Goal: Find specific page/section: Find specific page/section

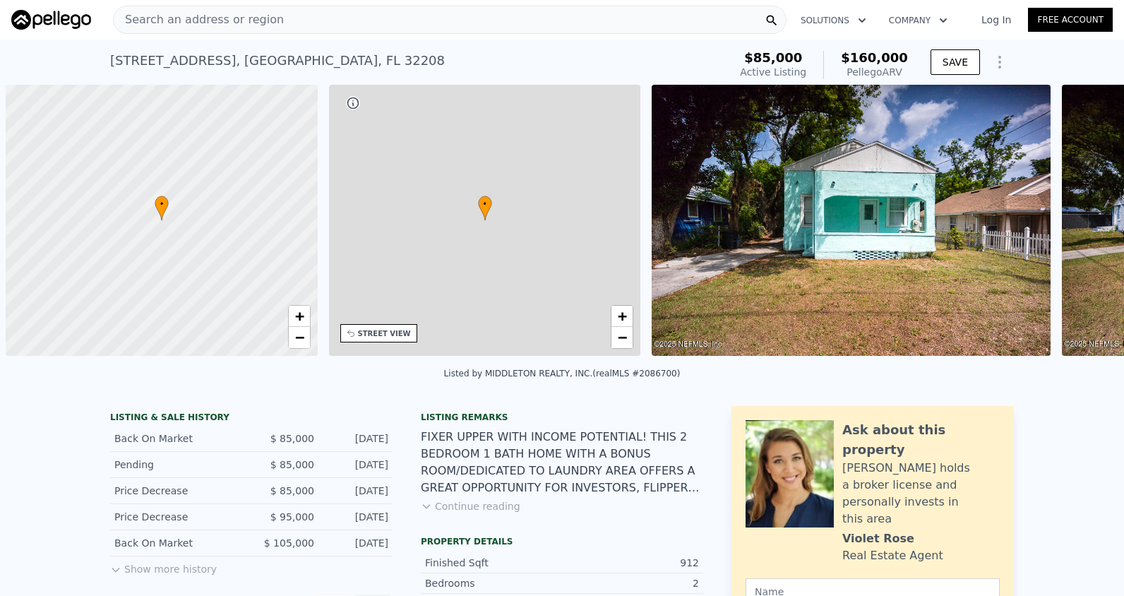
scroll to position [0, 6]
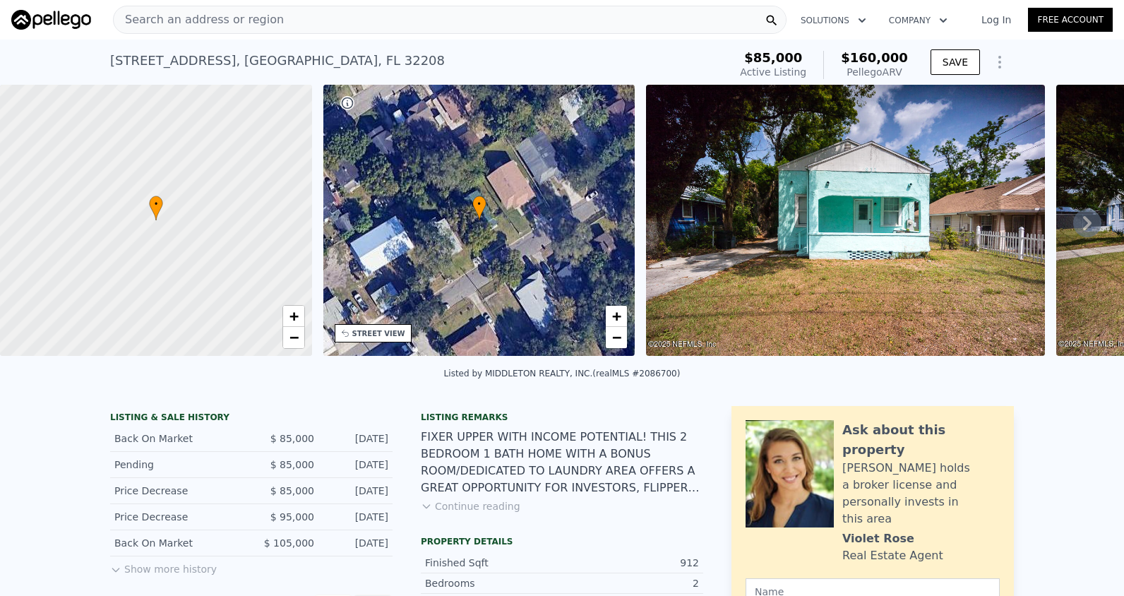
click at [143, 18] on span "Search an address or region" at bounding box center [199, 19] width 170 height 17
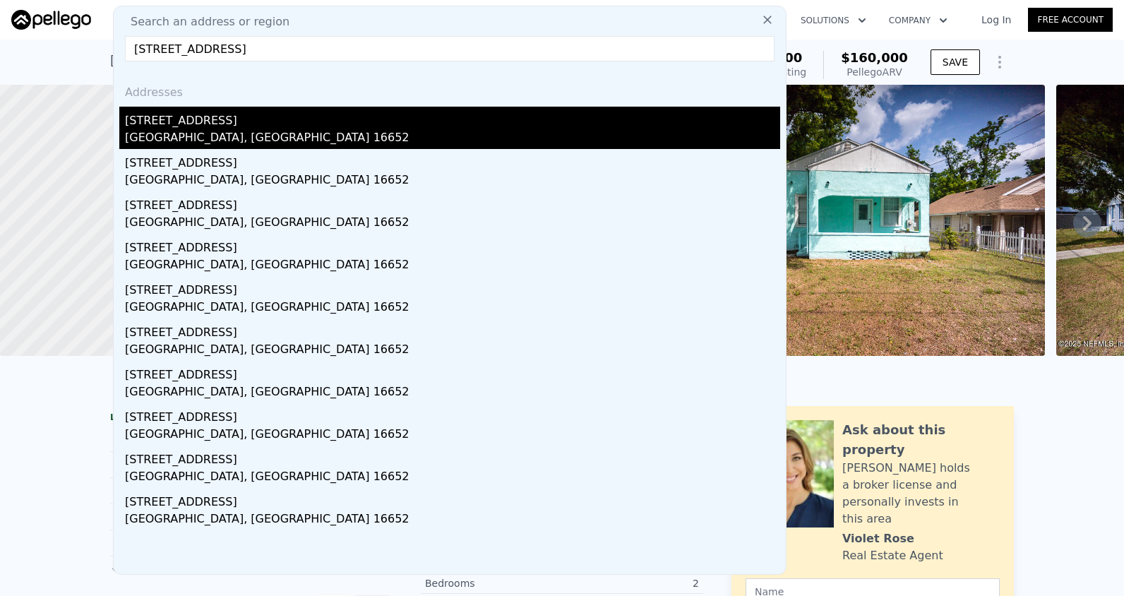
type input "[STREET_ADDRESS]"
click at [210, 134] on div "[GEOGRAPHIC_DATA], [GEOGRAPHIC_DATA] 16652" at bounding box center [452, 139] width 655 height 20
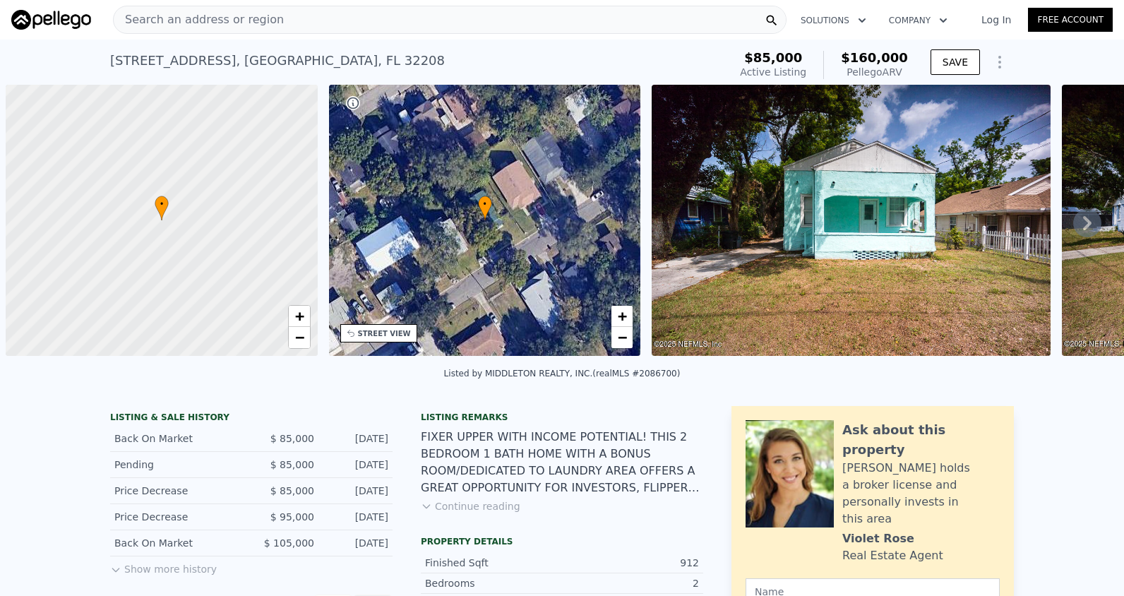
scroll to position [0, 6]
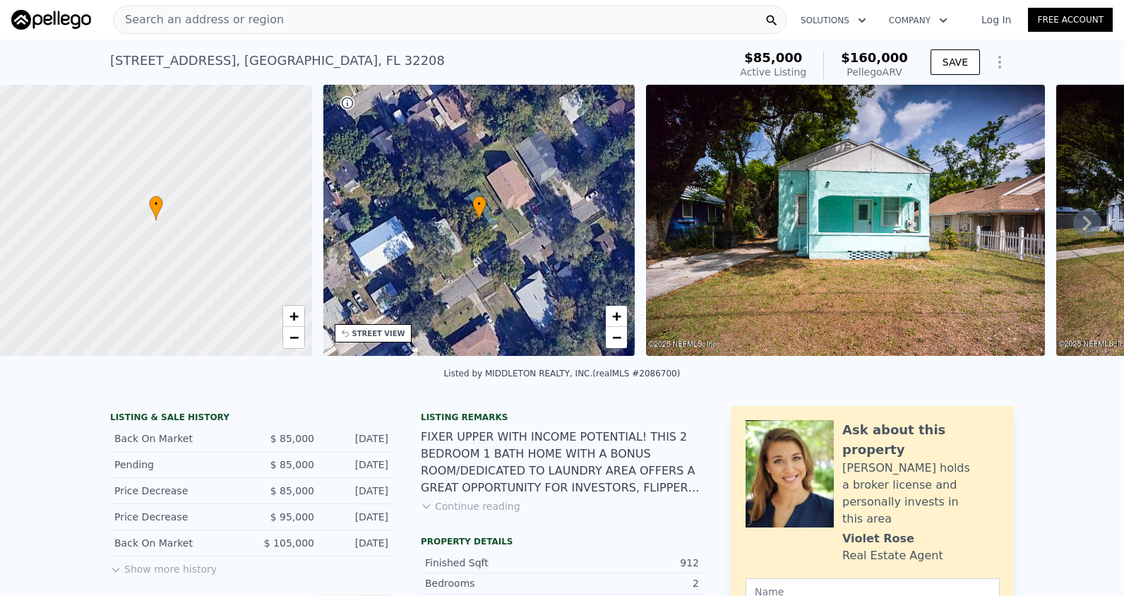
click at [208, 15] on span "Search an address or region" at bounding box center [199, 19] width 170 height 17
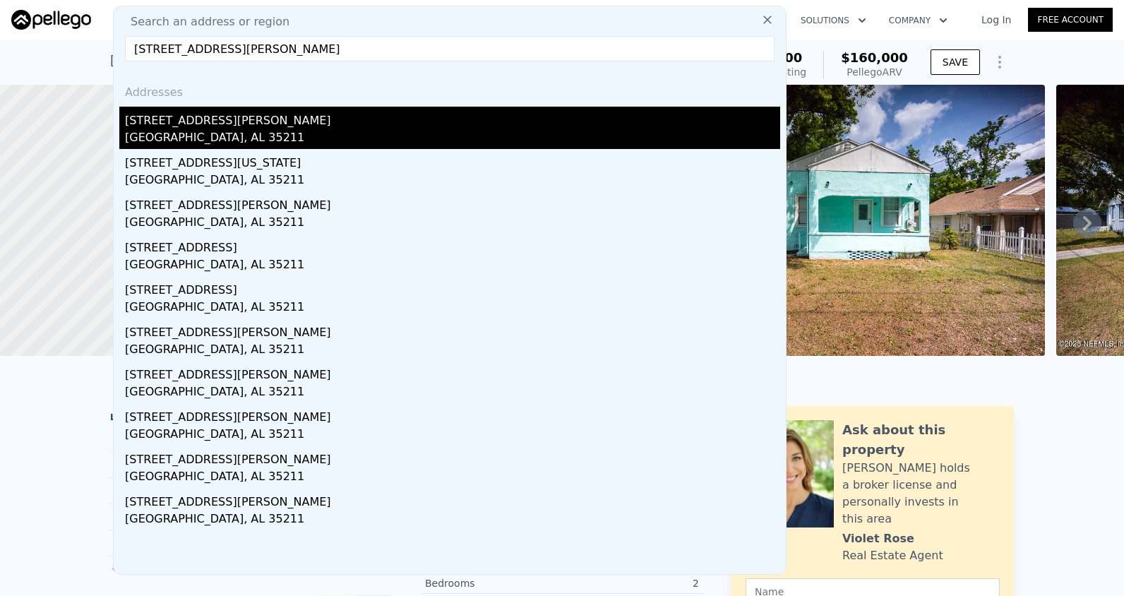
type input "1860 Fulton Ave Sw Birmingham, AL 35211"
click at [260, 132] on div "Birmingham, AL 35211" at bounding box center [452, 139] width 655 height 20
